Goal: Information Seeking & Learning: Check status

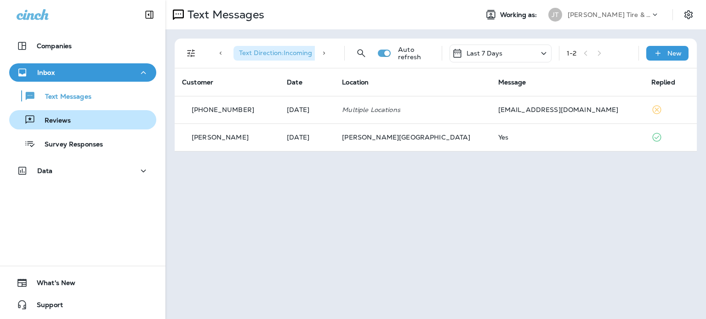
click at [44, 115] on div "Reviews" at bounding box center [42, 120] width 58 height 14
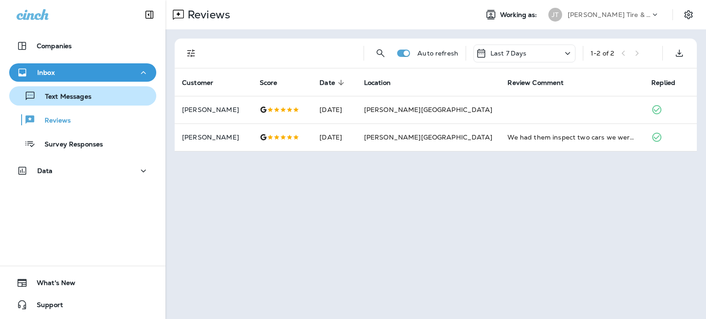
click at [91, 97] on p "Text Messages" at bounding box center [64, 97] width 56 height 9
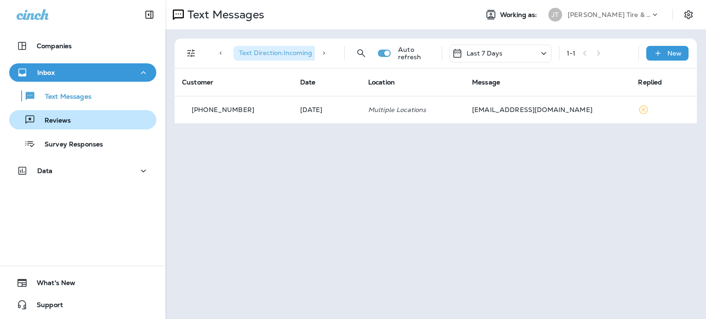
click at [69, 117] on p "Reviews" at bounding box center [52, 121] width 35 height 9
